Goal: Communication & Community: Answer question/provide support

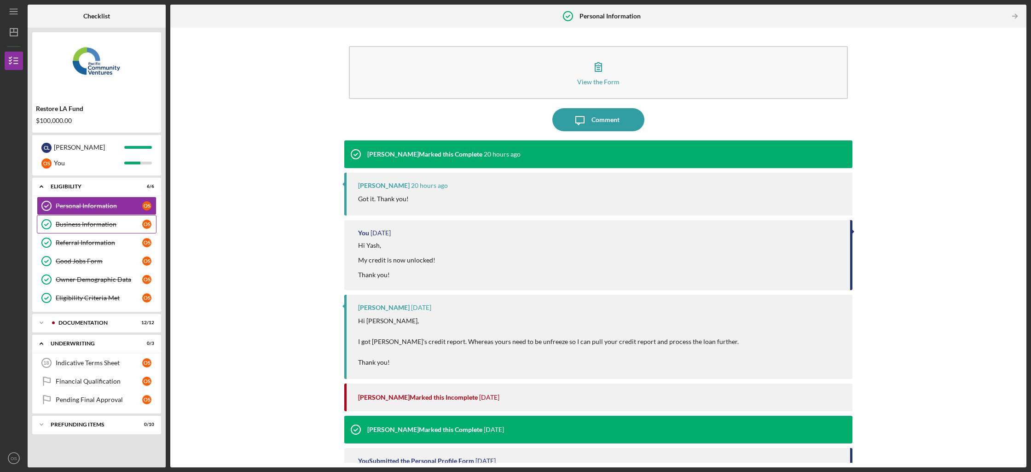
click at [107, 229] on link "Business Information Business Information O S" at bounding box center [97, 224] width 120 height 18
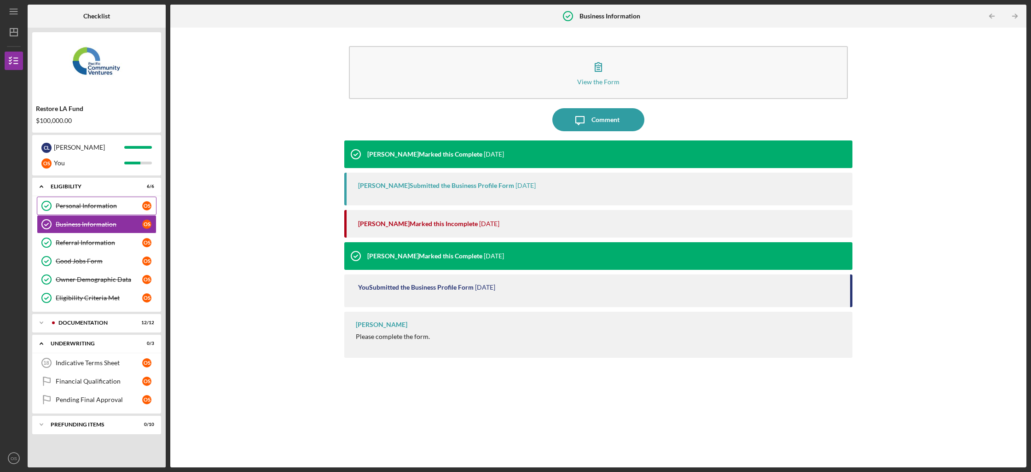
click at [119, 209] on div "Personal Information" at bounding box center [99, 205] width 87 height 7
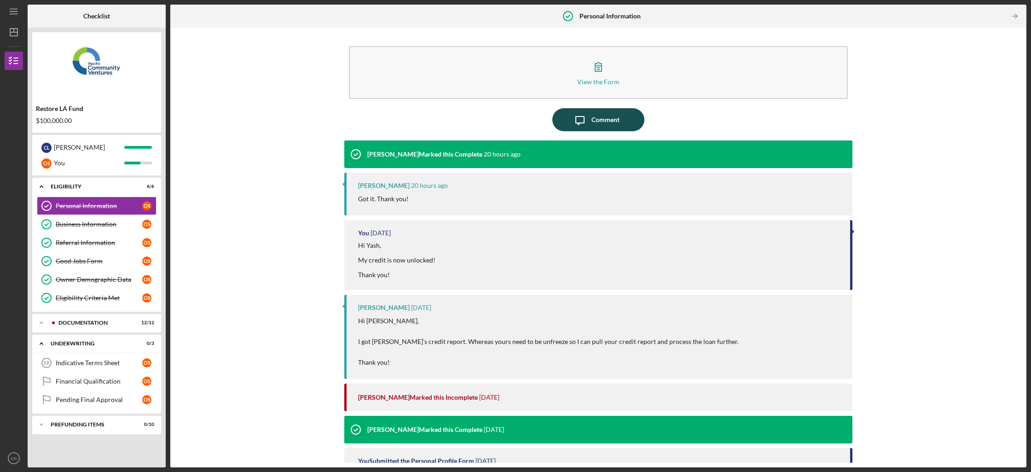
click at [592, 119] on div "Comment" at bounding box center [605, 119] width 28 height 23
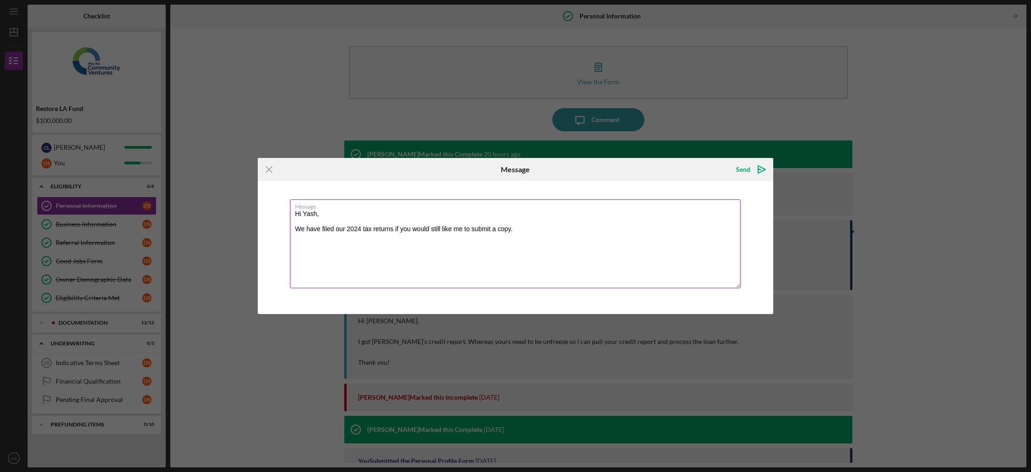
click at [395, 232] on textarea "Hi Yash, We have filed our 2024 tax returns if you would still like me to submi…" at bounding box center [515, 243] width 450 height 89
click at [581, 231] on textarea "Hi Yash, We have filed our 2024 tax returns [DATE] if you would still like me t…" at bounding box center [515, 243] width 450 height 89
click at [678, 227] on textarea "Hi Yash, We have filed our 2024 tax returns [DATE] if you would still like me t…" at bounding box center [515, 243] width 450 height 89
type textarea "Hi Yash, We have filed our 2024 tax returns [DATE] if you would still like me t…"
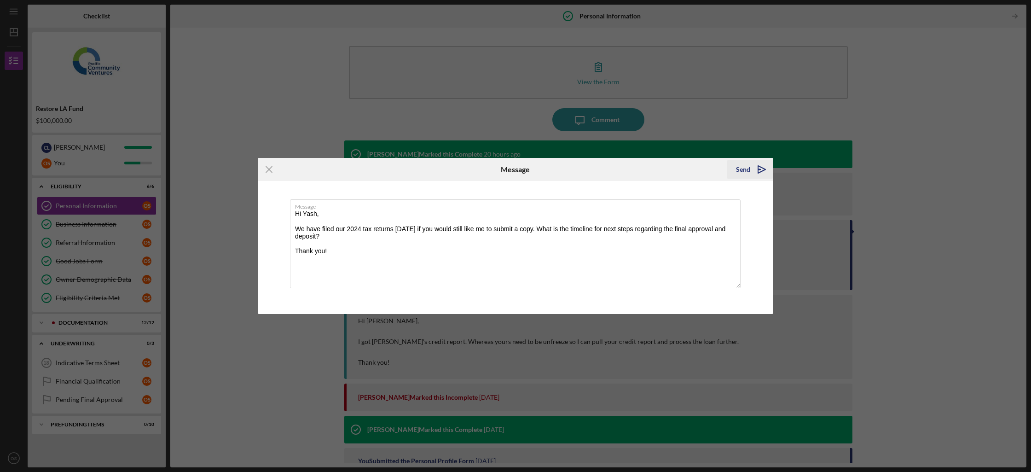
click at [753, 169] on icon "Icon/icon-invite-send" at bounding box center [761, 169] width 23 height 23
